Goal: Communication & Community: Answer question/provide support

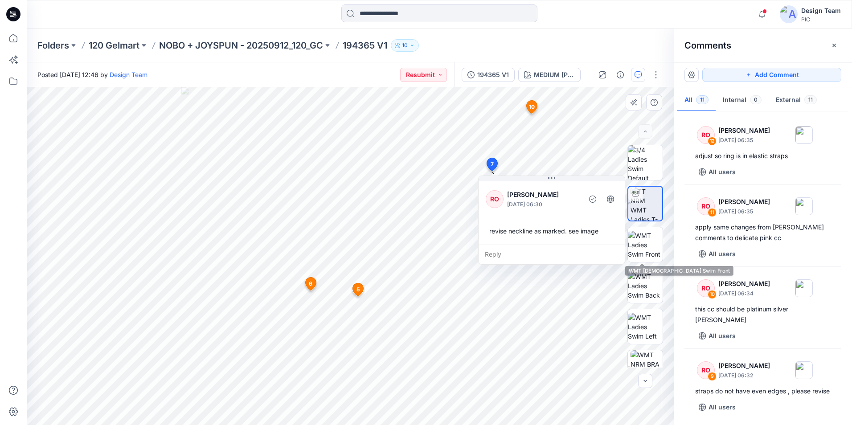
scroll to position [353, 0]
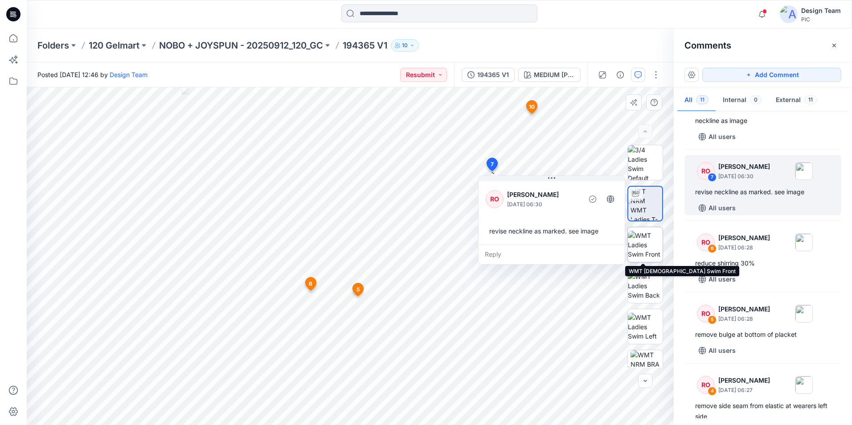
click at [648, 240] on img at bounding box center [645, 245] width 35 height 28
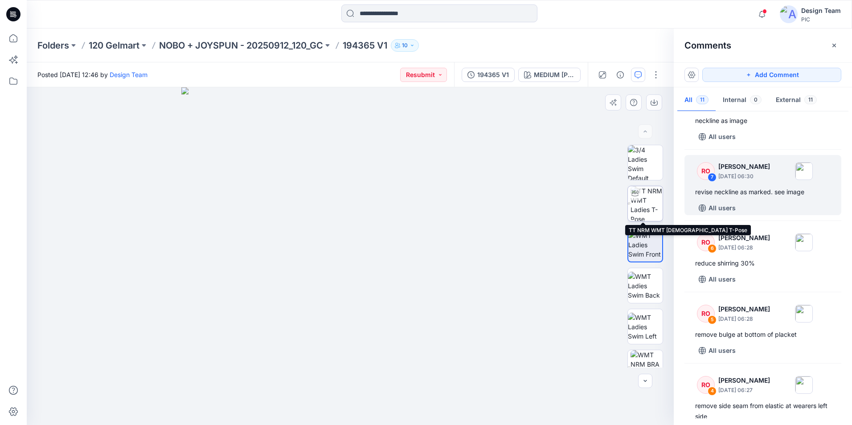
click at [642, 205] on img at bounding box center [647, 203] width 32 height 35
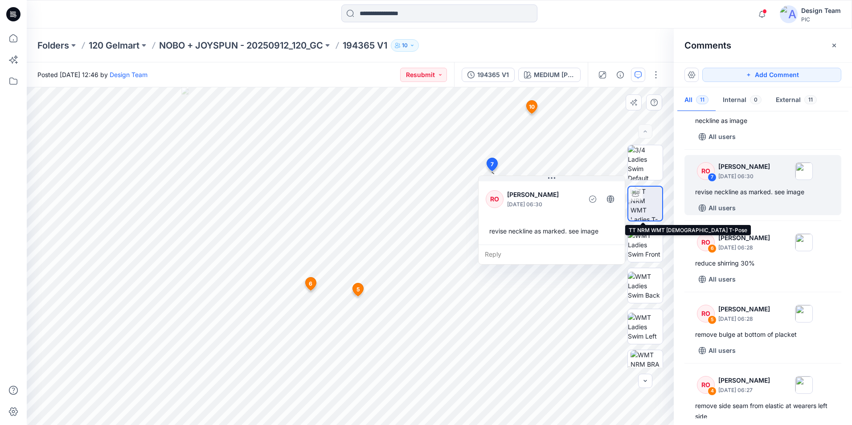
click at [642, 206] on img at bounding box center [647, 204] width 32 height 34
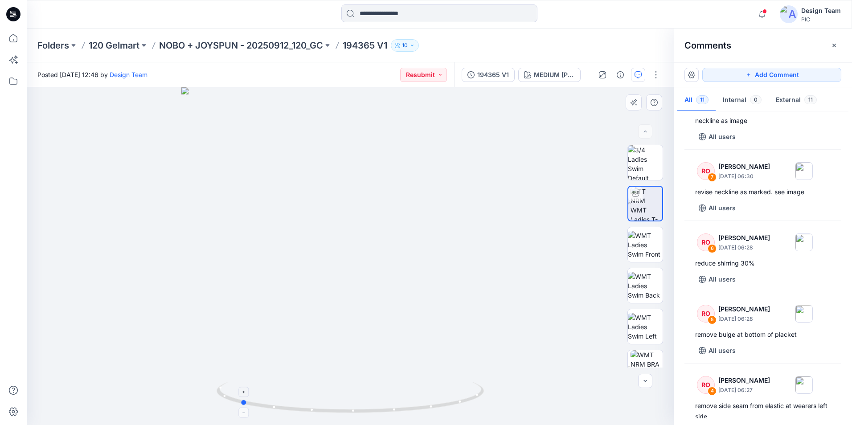
drag, startPoint x: 429, startPoint y: 413, endPoint x: 319, endPoint y: 401, distance: 110.8
click at [319, 401] on icon at bounding box center [352, 398] width 270 height 33
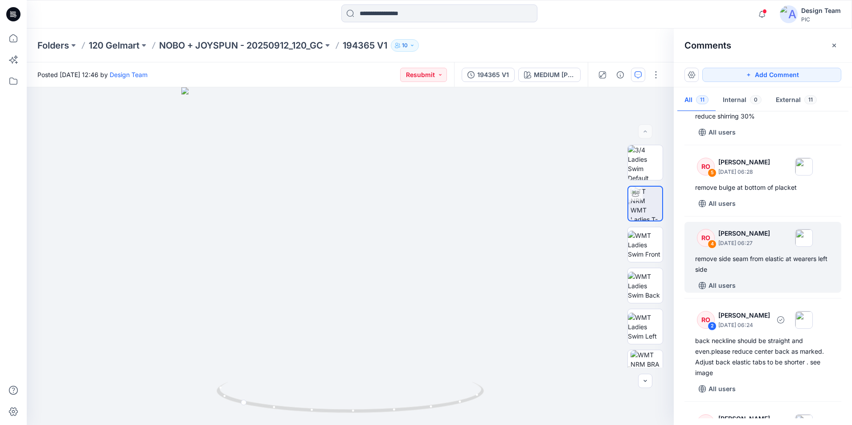
scroll to position [531, 0]
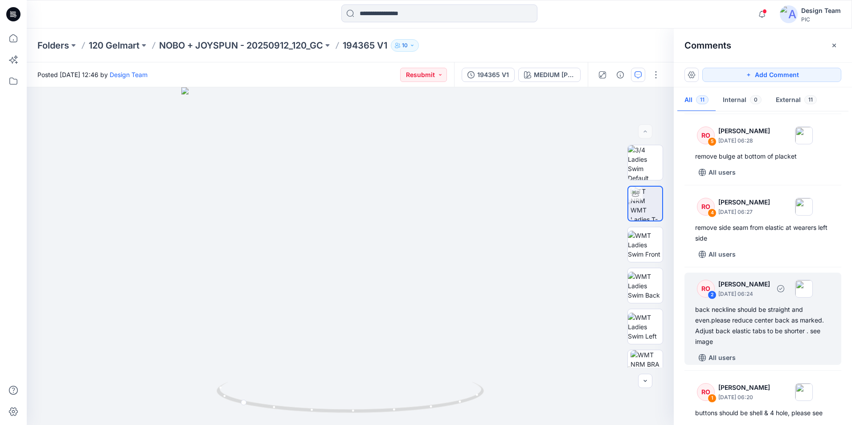
click at [725, 347] on div "back neckline should be straight and even.please reduce center back as marked. …" at bounding box center [764, 326] width 136 height 43
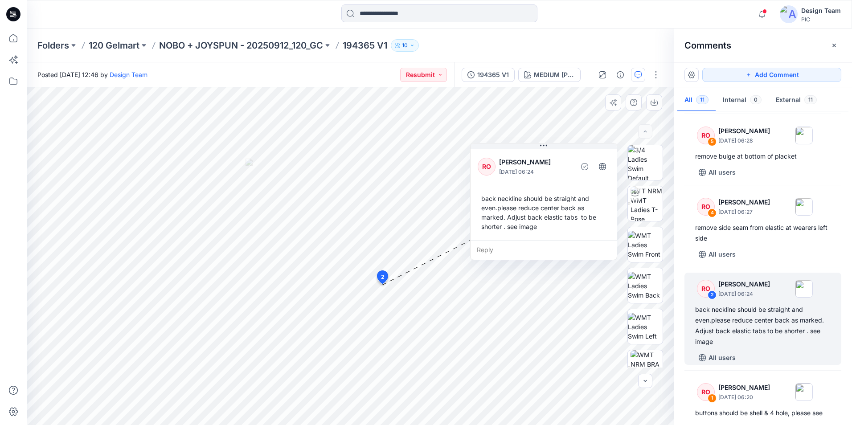
drag, startPoint x: 471, startPoint y: 214, endPoint x: 553, endPoint y: 158, distance: 98.8
click at [553, 158] on p "[PERSON_NAME]" at bounding box center [535, 162] width 73 height 11
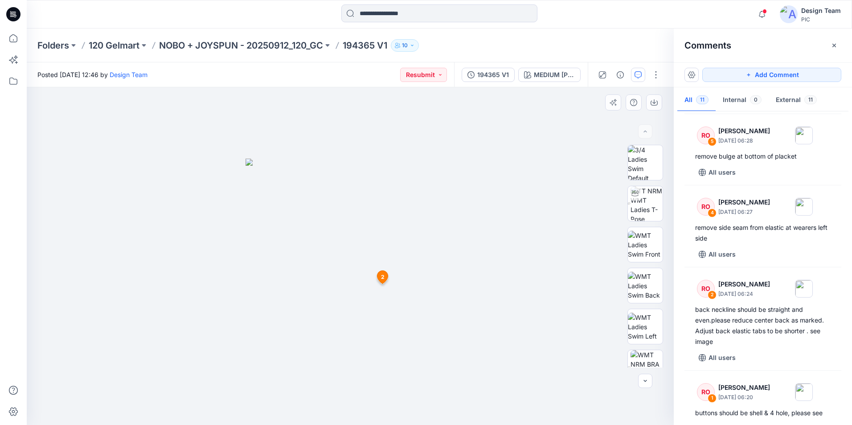
click at [385, 276] on icon at bounding box center [383, 277] width 11 height 13
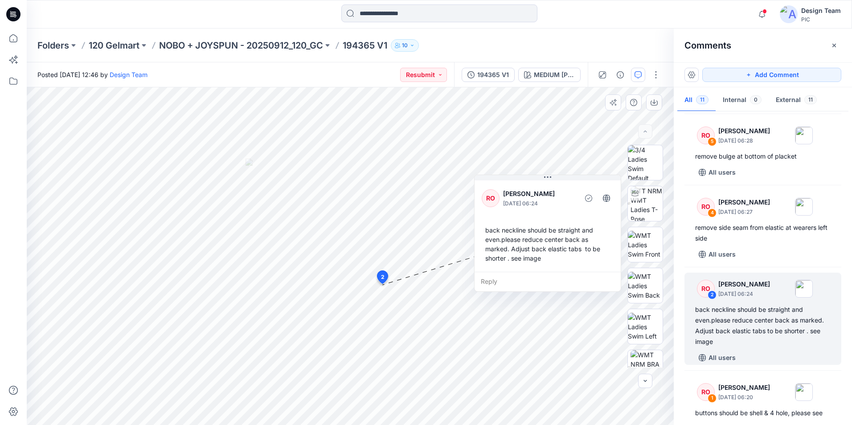
drag, startPoint x: 477, startPoint y: 212, endPoint x: 562, endPoint y: 188, distance: 88.9
click at [562, 188] on div "RO [PERSON_NAME] [DATE] 06:24" at bounding box center [548, 198] width 132 height 25
click at [489, 278] on div "Reply" at bounding box center [548, 282] width 146 height 20
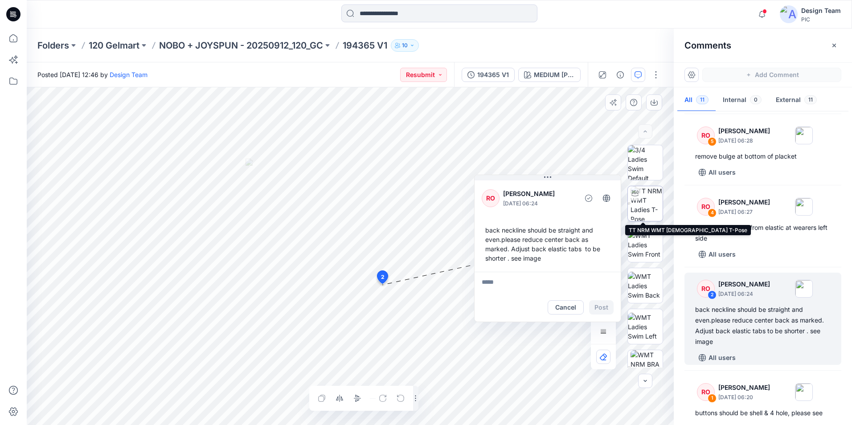
click at [641, 206] on img at bounding box center [647, 203] width 32 height 35
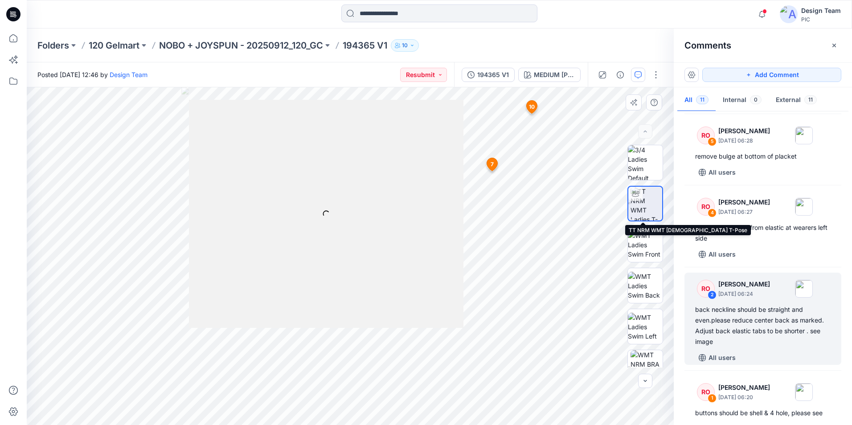
click at [652, 206] on img at bounding box center [647, 204] width 32 height 34
click at [645, 203] on img at bounding box center [647, 204] width 32 height 34
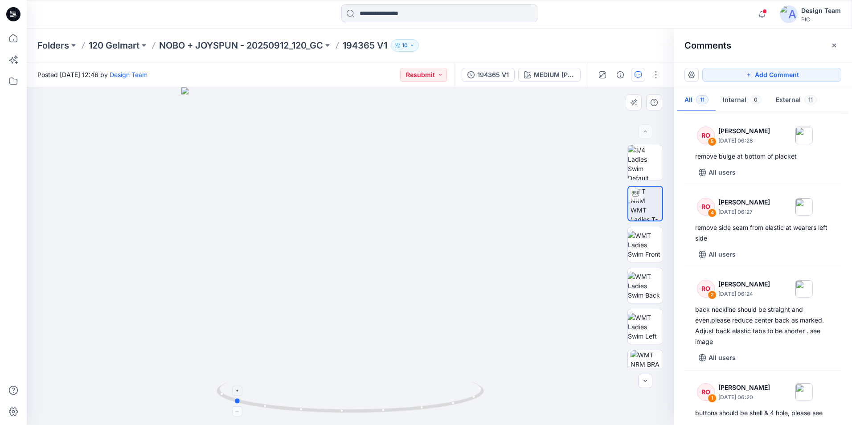
drag, startPoint x: 449, startPoint y: 407, endPoint x: 332, endPoint y: 396, distance: 117.3
click at [332, 396] on icon at bounding box center [352, 398] width 270 height 33
drag, startPoint x: 328, startPoint y: 412, endPoint x: 452, endPoint y: 431, distance: 125.8
click at [452, 425] on html "Notifications [PERSON_NAME] changed the status of 171390-Cotton T-Shirt_V3 to R…" at bounding box center [426, 212] width 852 height 425
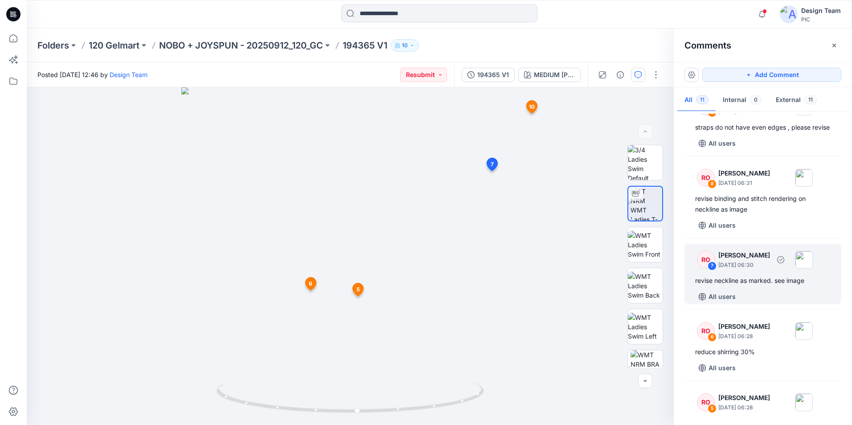
scroll to position [264, 0]
click at [761, 287] on div "revise neckline as marked. see image" at bounding box center [764, 281] width 136 height 11
